Goal: Navigation & Orientation: Go to known website

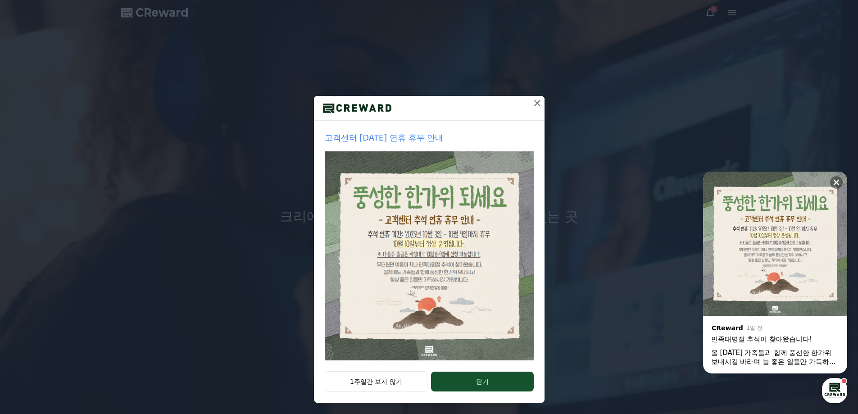
scroll to position [15, 0]
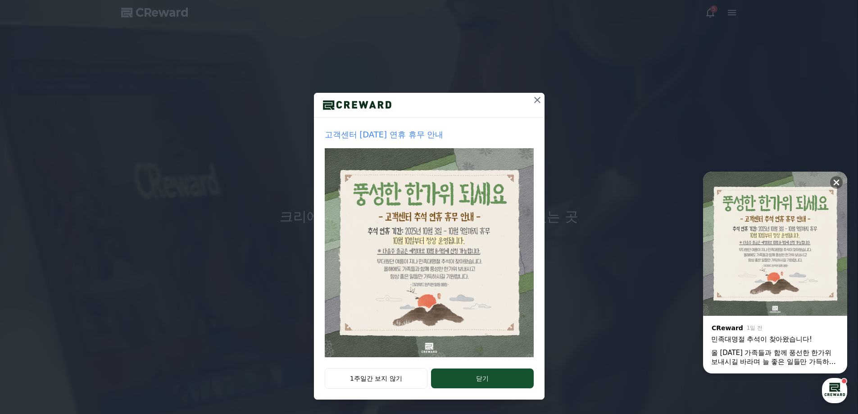
click at [525, 94] on div at bounding box center [429, 105] width 231 height 25
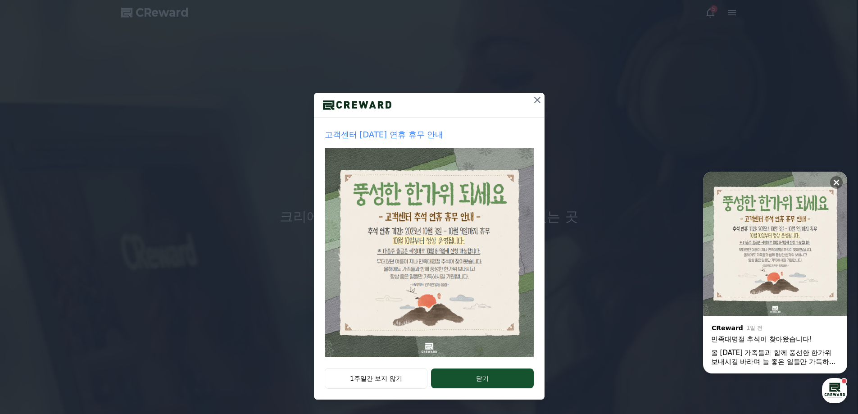
click at [524, 101] on div at bounding box center [429, 105] width 231 height 25
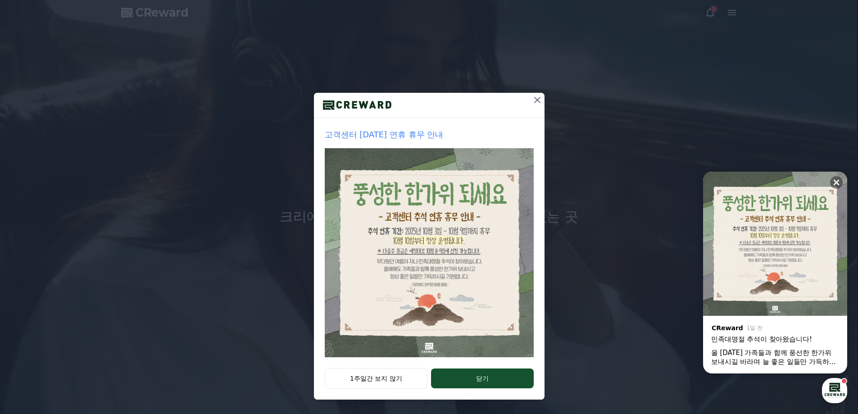
click at [530, 100] on button at bounding box center [537, 100] width 14 height 14
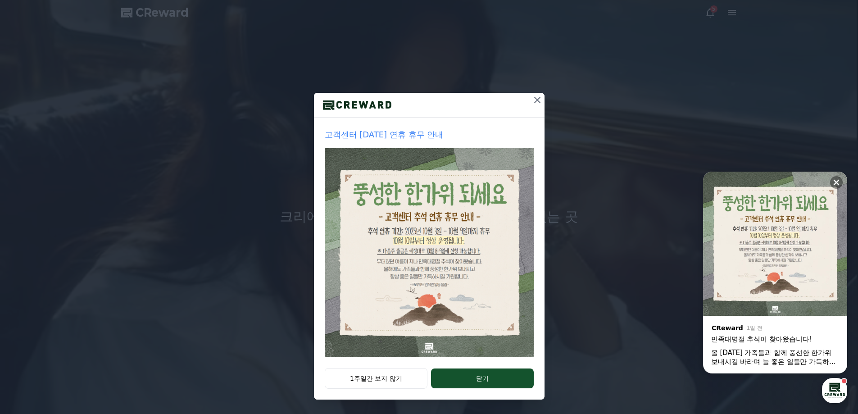
scroll to position [0, 0]
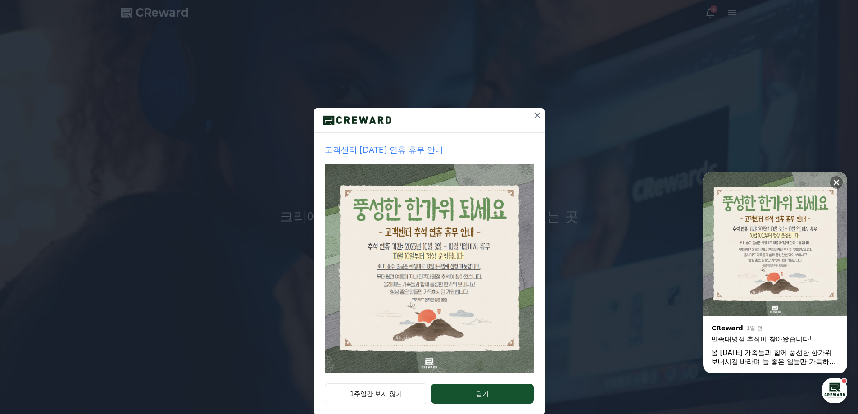
click at [530, 100] on div "고객센터 [DATE] 연휴 휴무 안내 1주일간 보지 않기 닫기" at bounding box center [429, 214] width 858 height 429
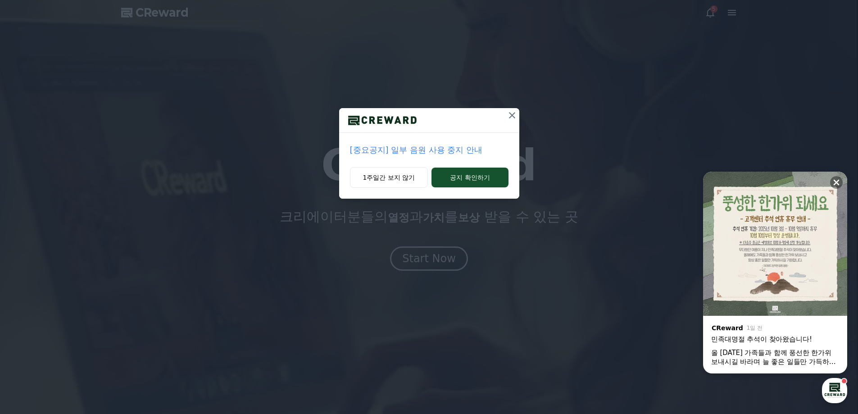
click at [511, 116] on icon at bounding box center [512, 115] width 11 height 11
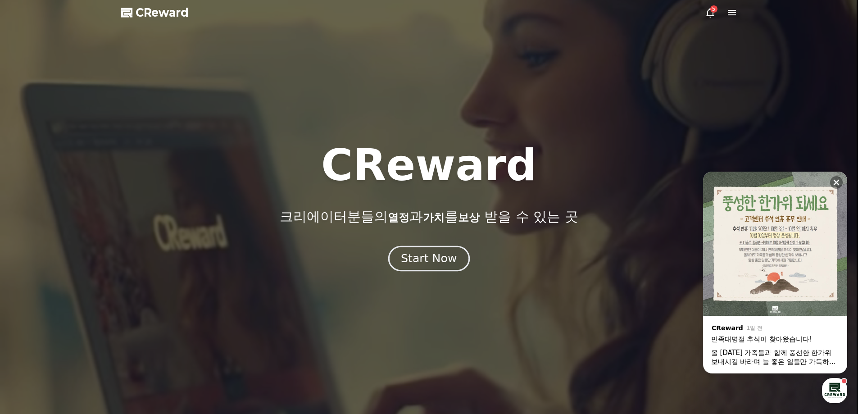
click at [427, 263] on div "Start Now" at bounding box center [429, 258] width 56 height 15
